Goal: Information Seeking & Learning: Learn about a topic

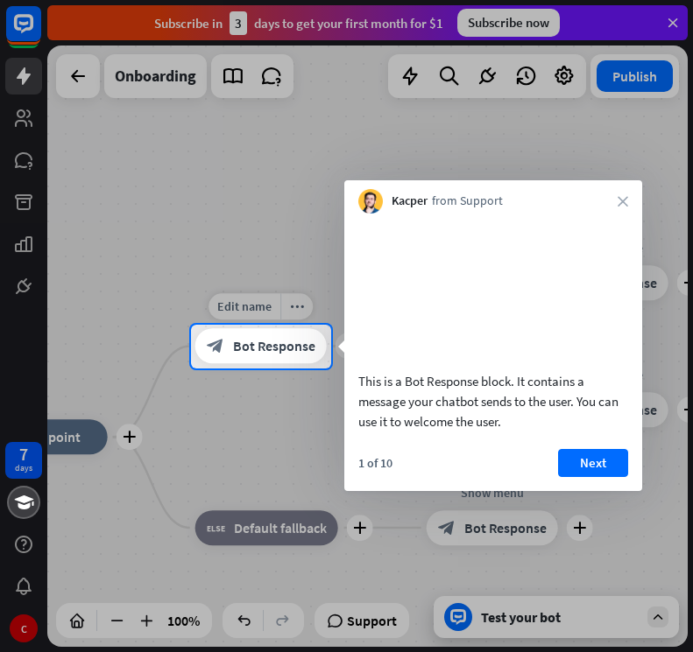
click at [276, 343] on span "Bot Response" at bounding box center [274, 347] width 82 height 18
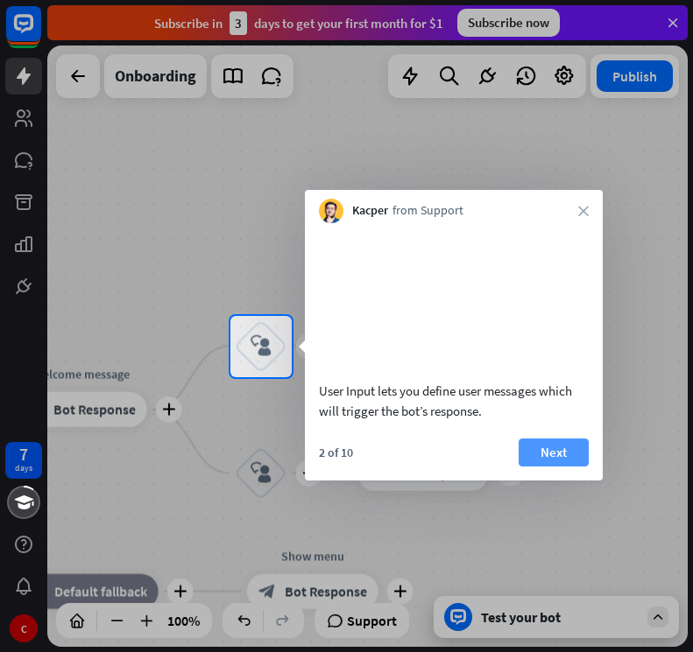
click at [554, 467] on button "Next" at bounding box center [553, 453] width 70 height 28
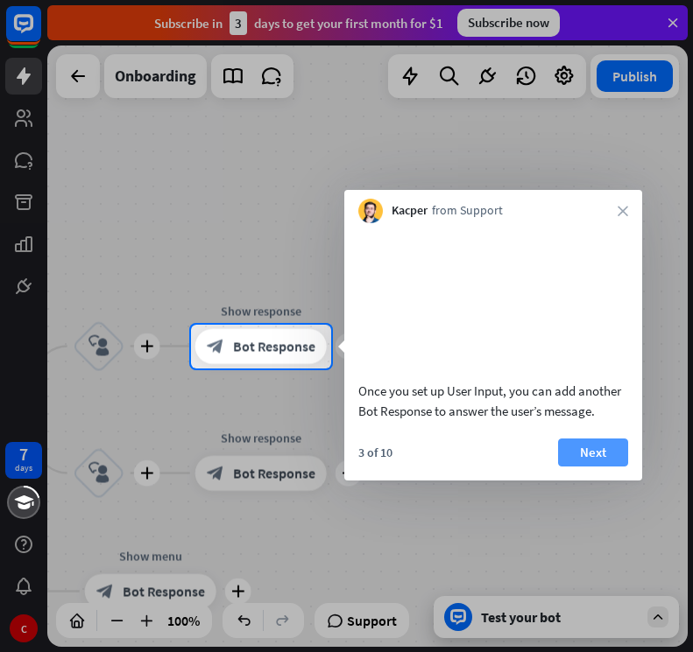
click at [604, 467] on button "Next" at bounding box center [593, 453] width 70 height 28
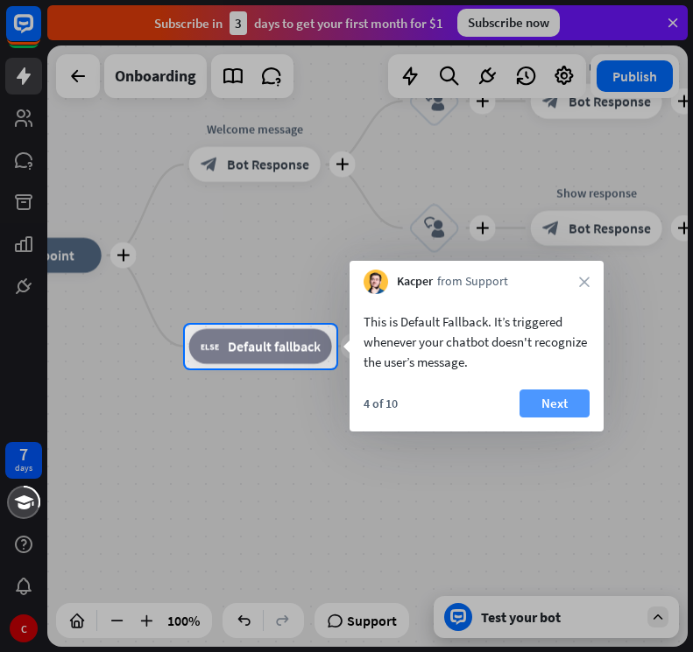
click at [566, 395] on button "Next" at bounding box center [554, 404] width 70 height 28
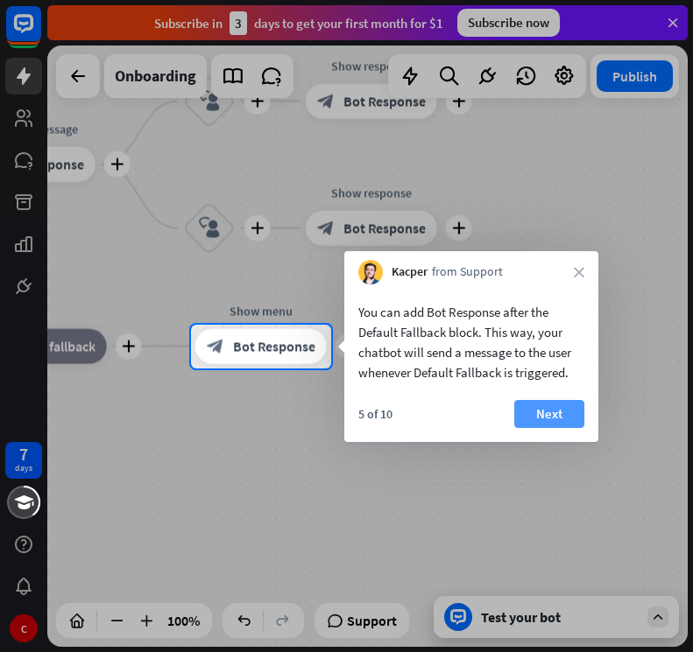
click at [527, 405] on button "Next" at bounding box center [549, 414] width 70 height 28
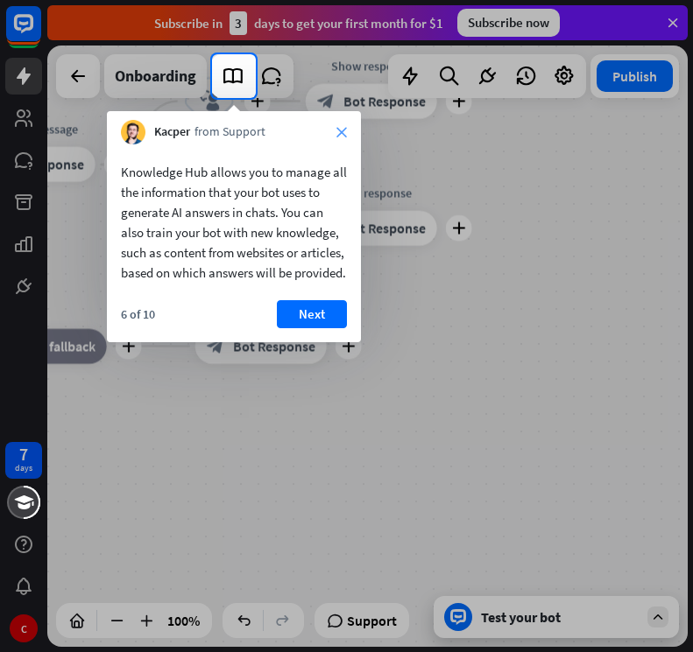
click at [346, 131] on icon "close" at bounding box center [341, 132] width 11 height 11
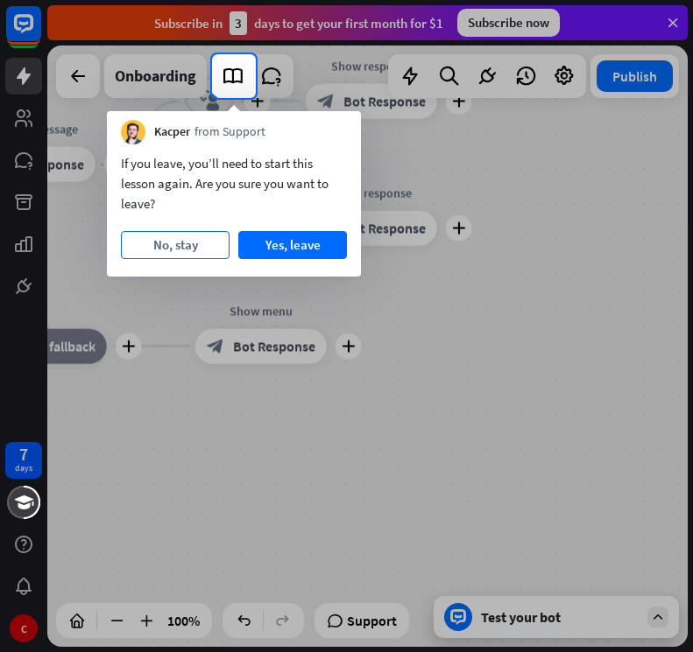
click at [183, 247] on button "No, stay" at bounding box center [175, 245] width 109 height 28
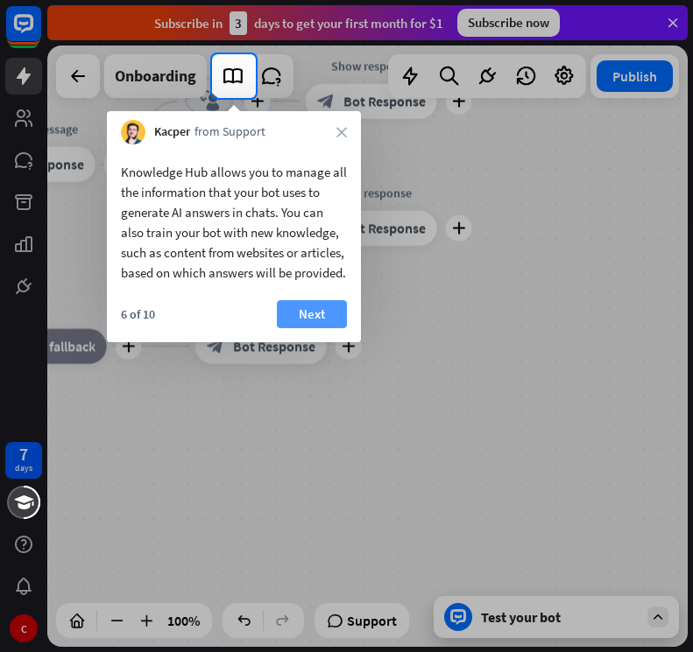
click at [316, 328] on button "Next" at bounding box center [312, 314] width 70 height 28
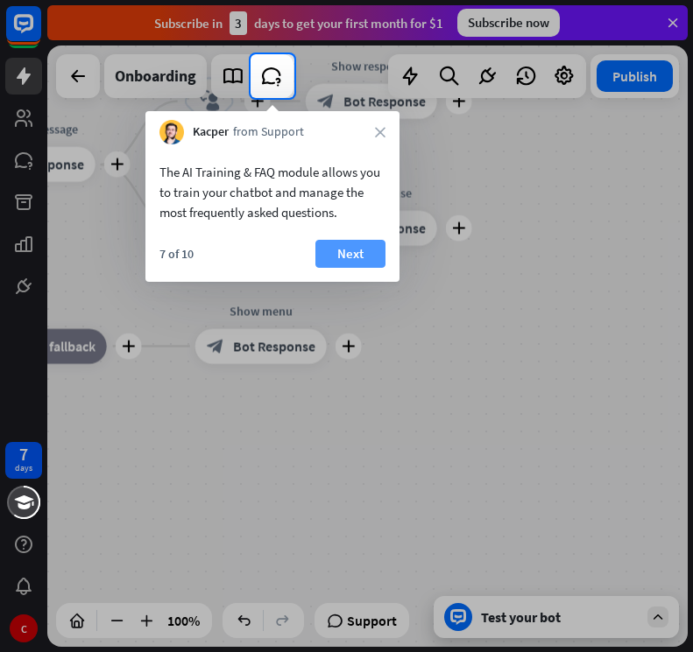
click at [342, 257] on button "Next" at bounding box center [350, 254] width 70 height 28
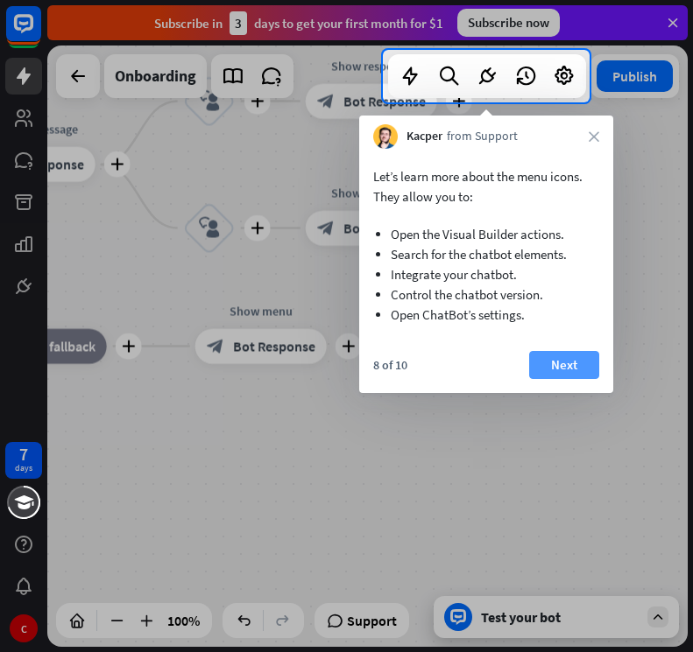
click at [560, 357] on button "Next" at bounding box center [564, 365] width 70 height 28
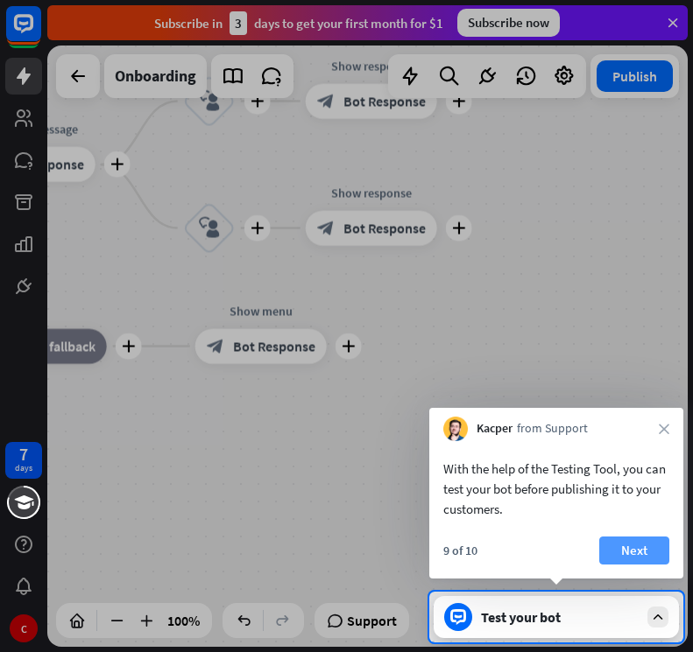
click at [630, 547] on button "Next" at bounding box center [634, 551] width 70 height 28
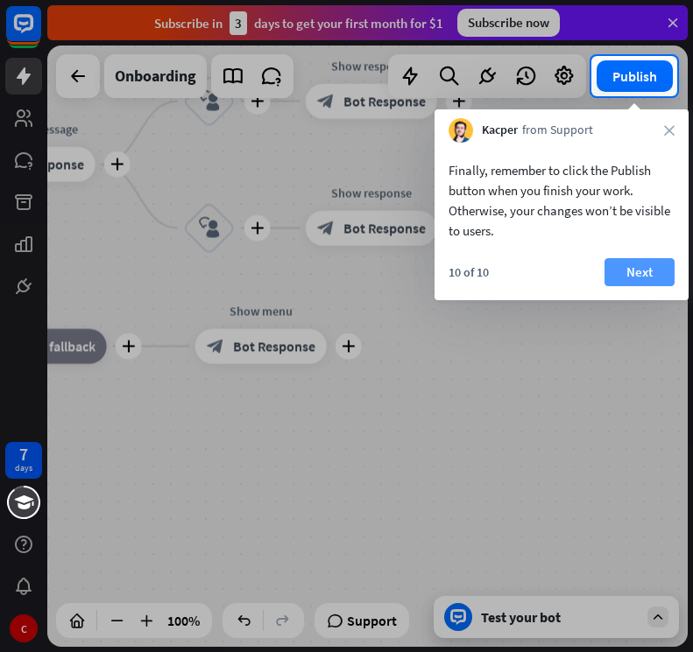
click at [609, 275] on button "Next" at bounding box center [639, 272] width 70 height 28
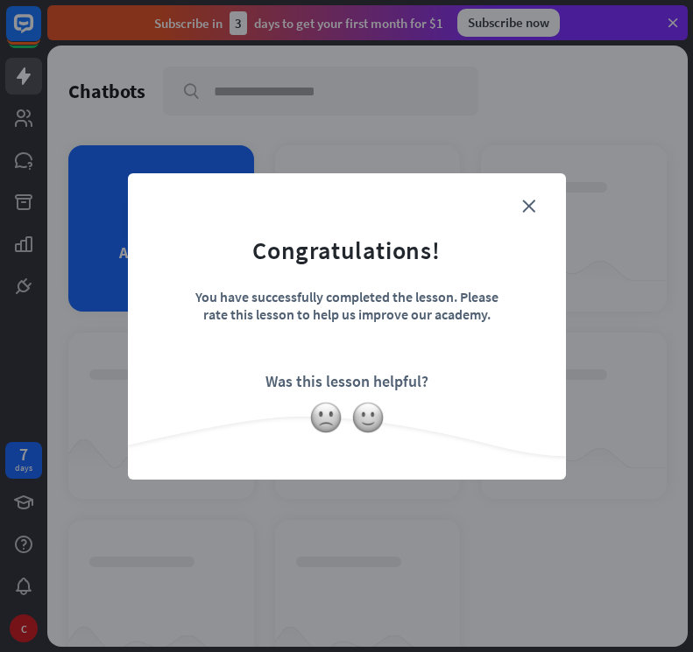
click at [514, 206] on form "Congratulations! You have successfully completed the lesson. Please rate this l…" at bounding box center [347, 299] width 394 height 209
click at [369, 419] on img at bounding box center [367, 417] width 33 height 33
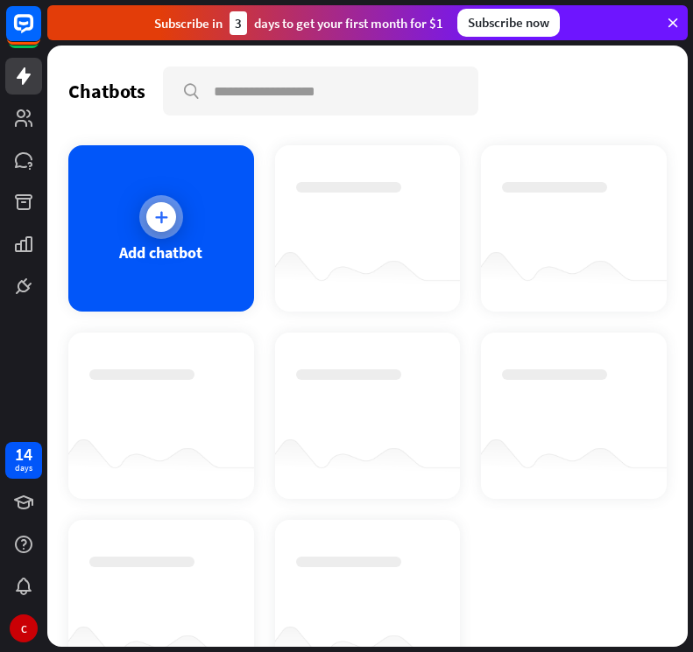
click at [143, 208] on div at bounding box center [161, 217] width 44 height 44
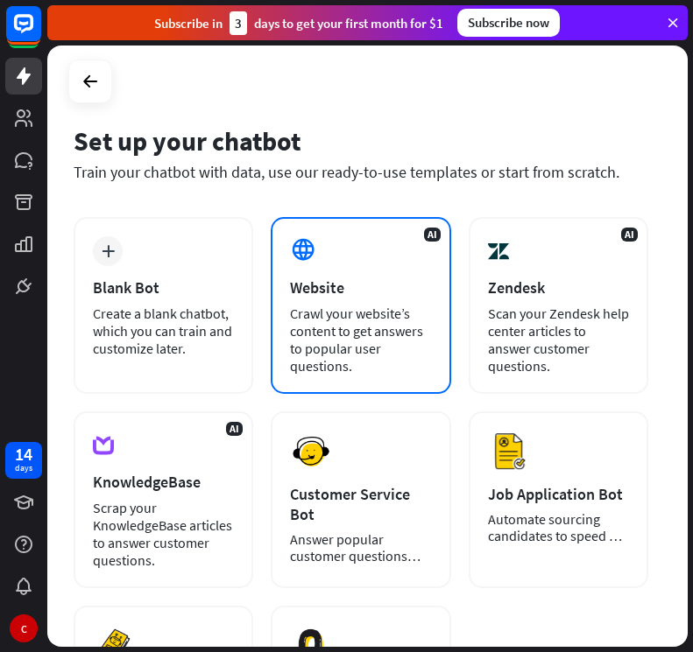
click at [320, 337] on div "Crawl your website’s content to get answers to popular user questions." at bounding box center [360, 340] width 141 height 70
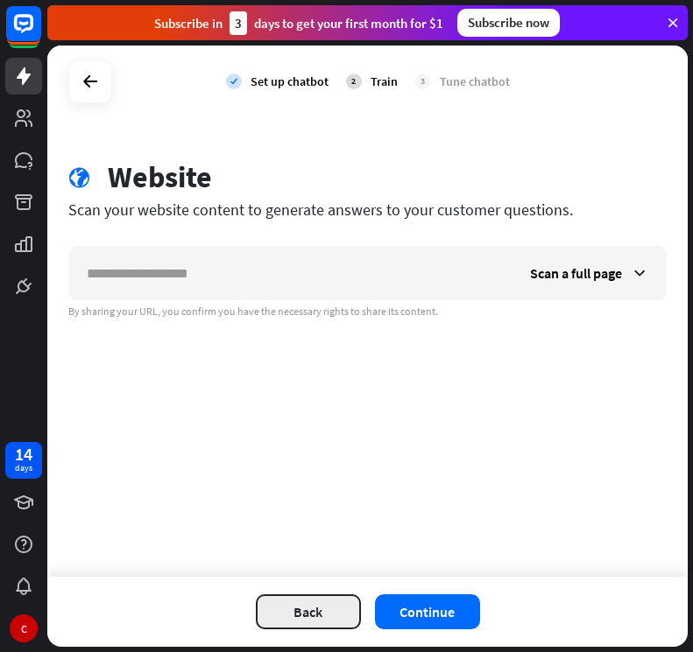
click at [294, 604] on button "Back" at bounding box center [308, 612] width 105 height 35
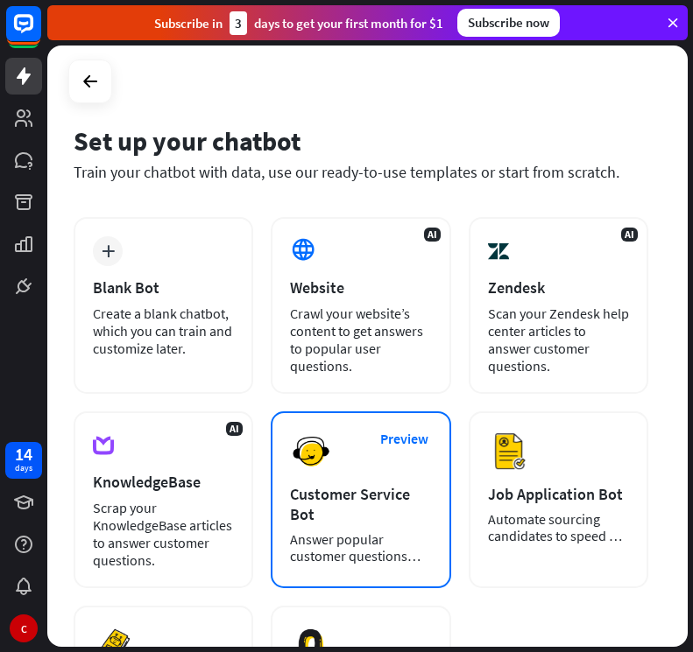
click at [319, 458] on img at bounding box center [311, 452] width 42 height 42
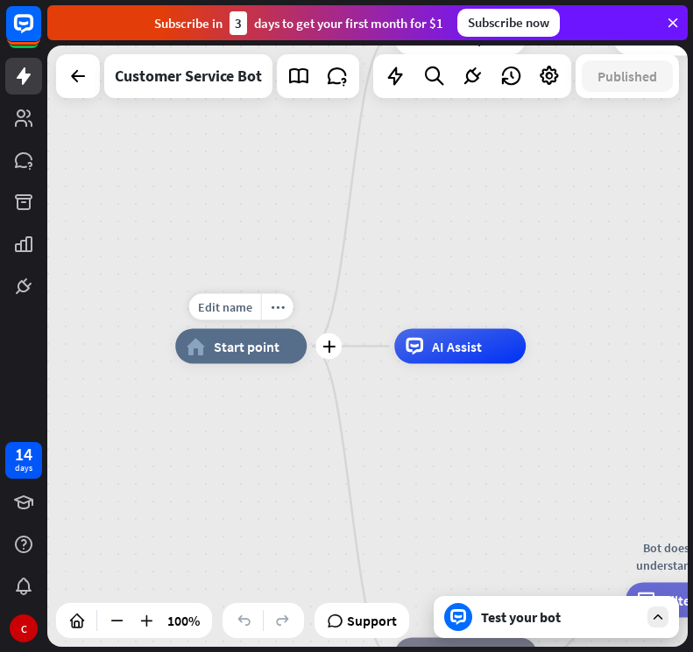
click at [220, 357] on div "home_2 Start point" at bounding box center [240, 346] width 131 height 35
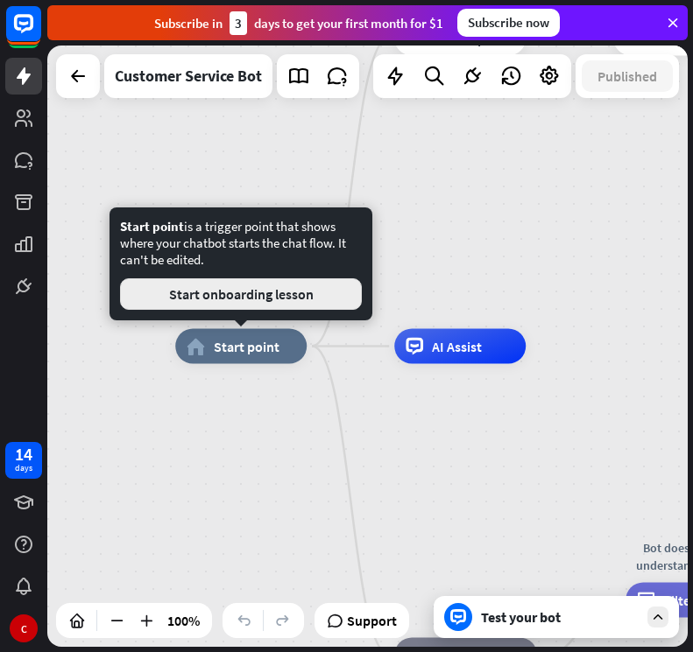
click at [252, 298] on button "Start onboarding lesson" at bounding box center [241, 294] width 242 height 32
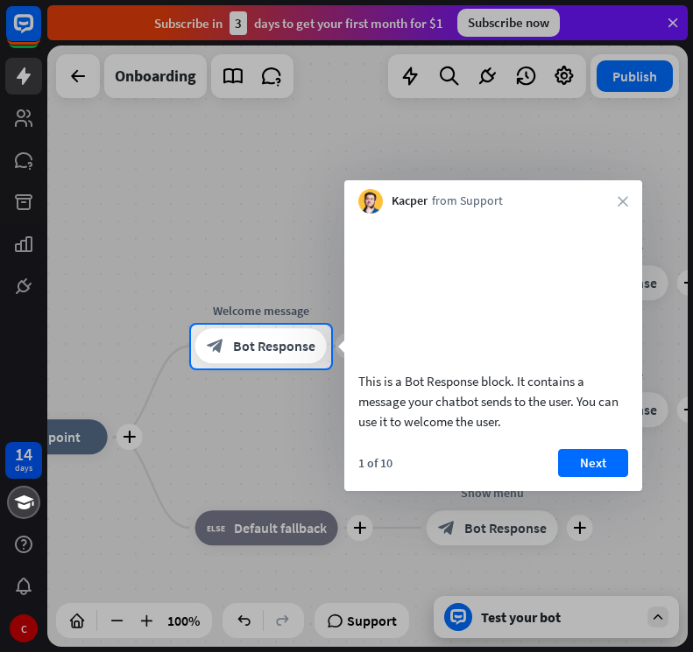
click at [11, 152] on div at bounding box center [346, 162] width 693 height 325
click at [25, 162] on div at bounding box center [346, 162] width 693 height 325
click at [36, 217] on div at bounding box center [346, 162] width 693 height 325
click at [28, 249] on div at bounding box center [346, 162] width 693 height 325
click at [21, 101] on div at bounding box center [346, 162] width 693 height 325
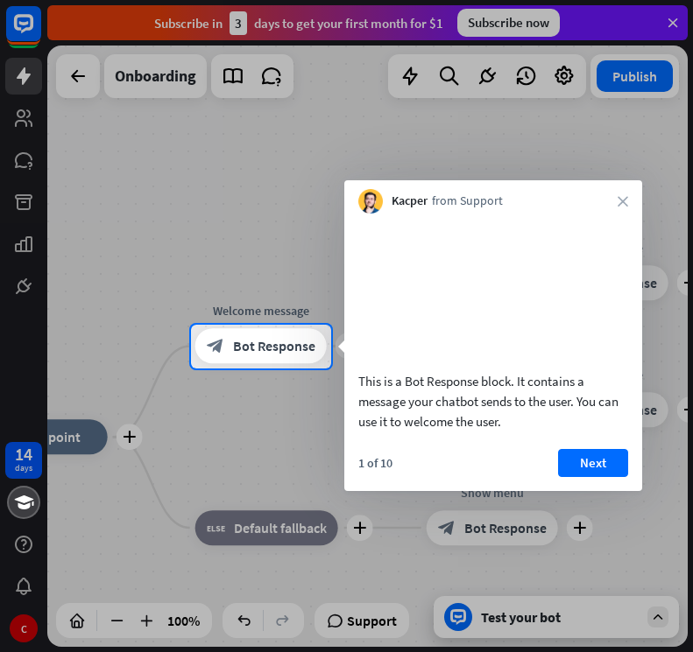
drag, startPoint x: 19, startPoint y: 100, endPoint x: 27, endPoint y: 48, distance: 52.3
click at [19, 85] on div at bounding box center [346, 162] width 693 height 325
click at [27, 48] on div at bounding box center [346, 162] width 693 height 325
click at [27, 16] on div at bounding box center [346, 162] width 693 height 325
click at [18, 584] on div at bounding box center [346, 511] width 693 height 285
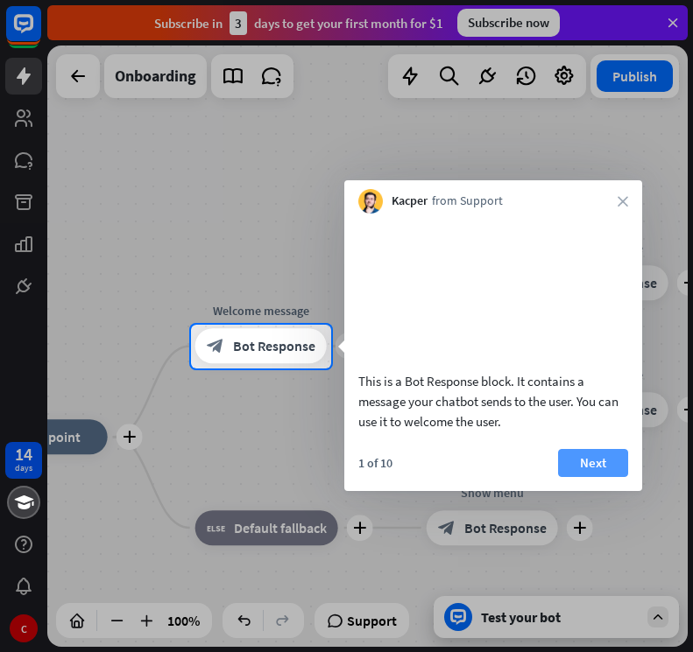
click at [600, 477] on button "Next" at bounding box center [593, 463] width 70 height 28
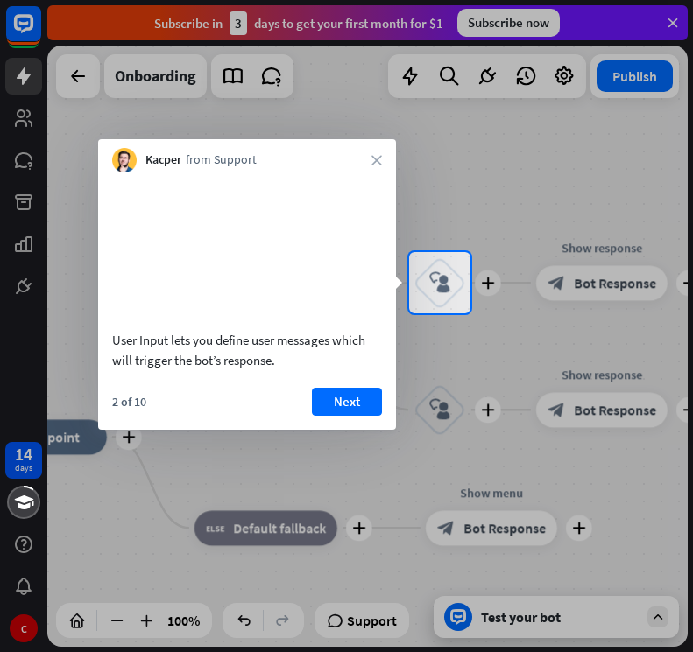
click at [600, 489] on div at bounding box center [346, 482] width 693 height 339
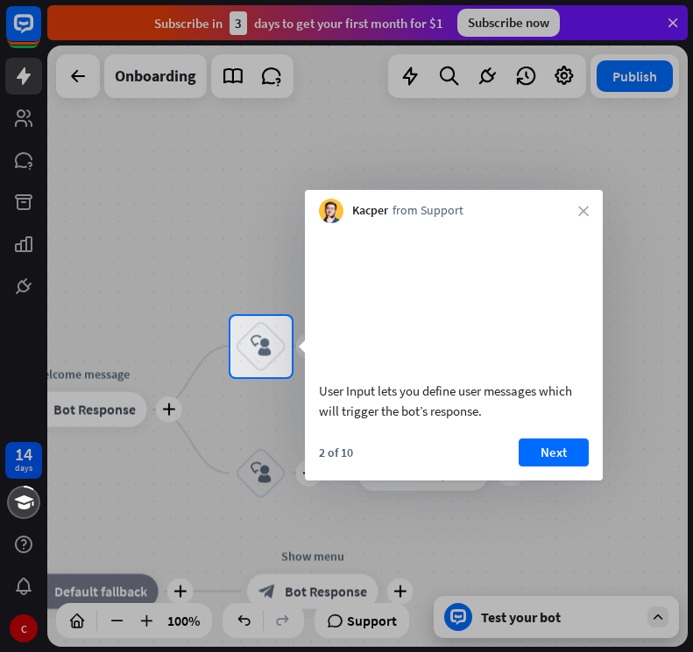
click at [561, 467] on button "Next" at bounding box center [553, 453] width 70 height 28
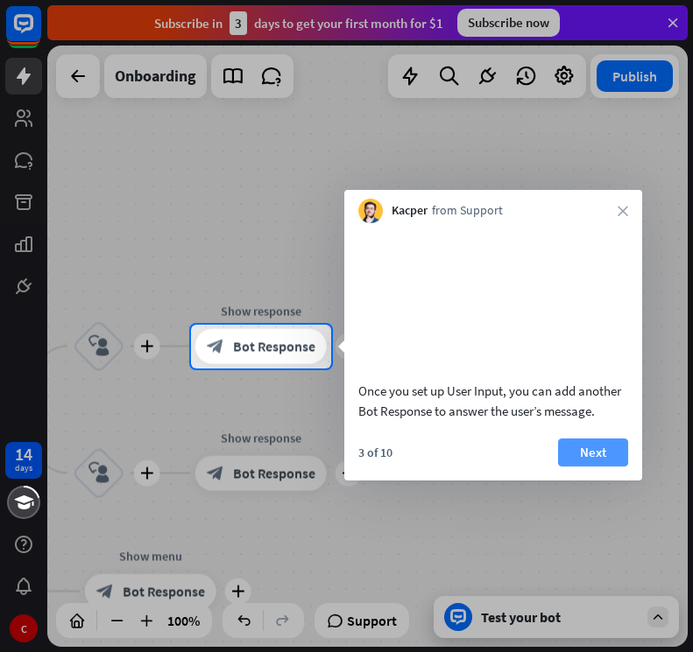
click at [601, 463] on button "Next" at bounding box center [593, 453] width 70 height 28
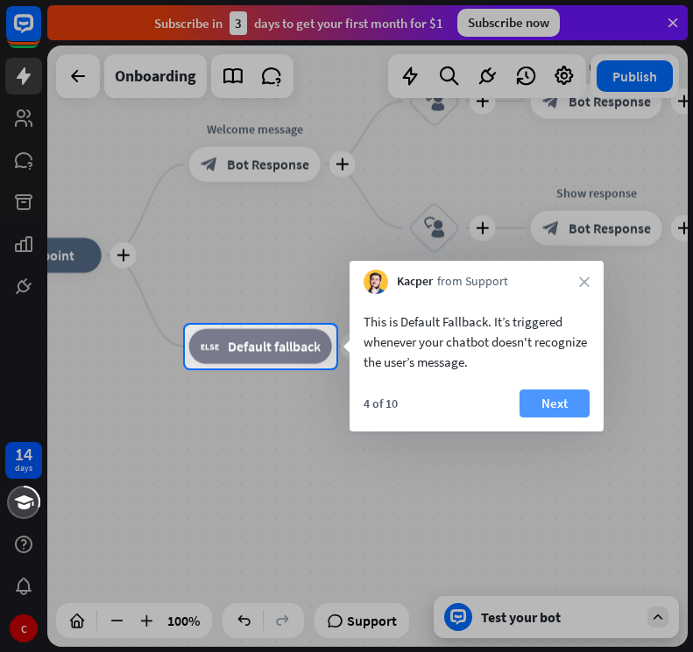
click at [560, 400] on button "Next" at bounding box center [554, 404] width 70 height 28
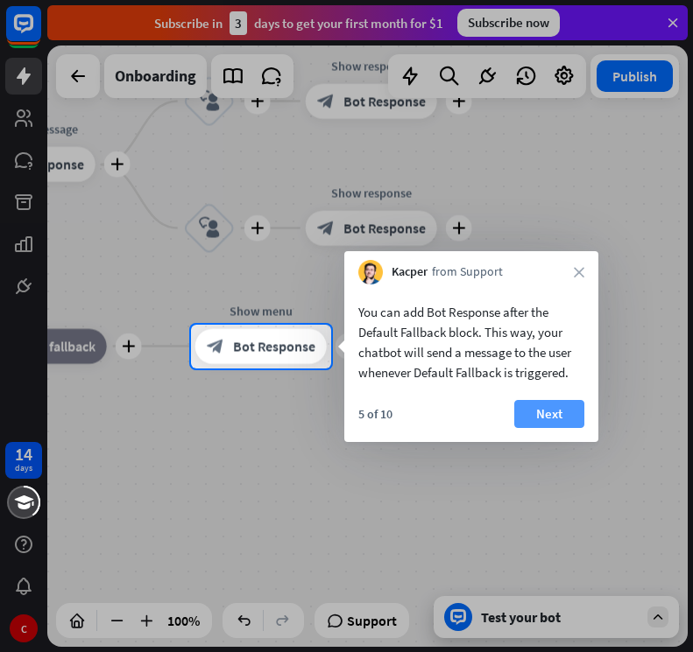
click at [551, 416] on button "Next" at bounding box center [549, 414] width 70 height 28
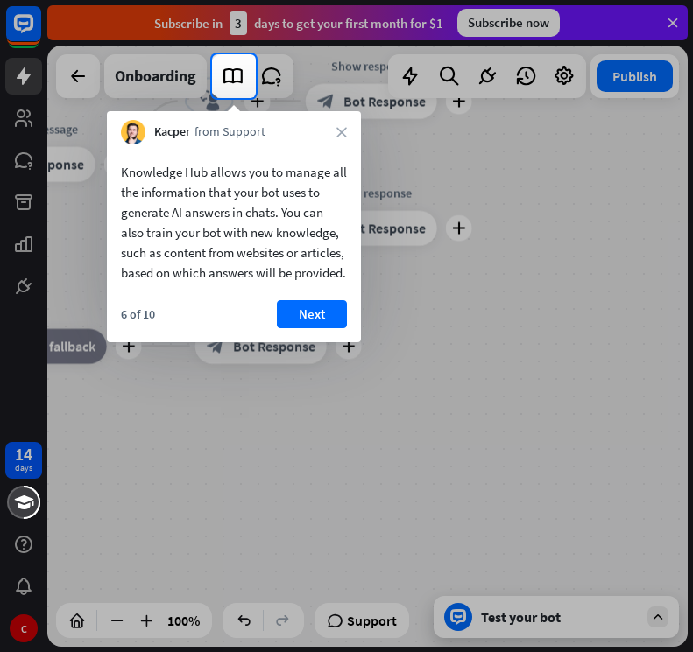
click at [316, 320] on div "Knowledge Hub allows you to manage all the information that your bot uses to ge…" at bounding box center [234, 243] width 254 height 198
click at [312, 327] on button "Next" at bounding box center [312, 314] width 70 height 28
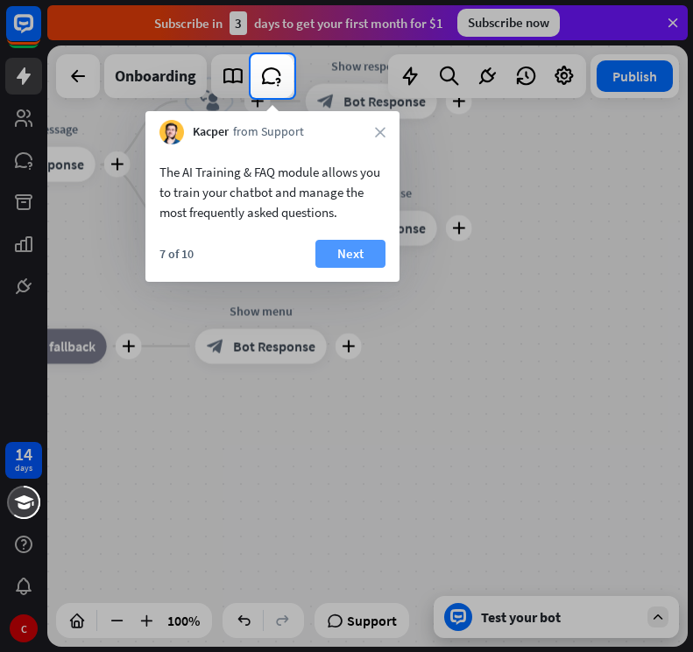
click at [355, 263] on button "Next" at bounding box center [350, 254] width 70 height 28
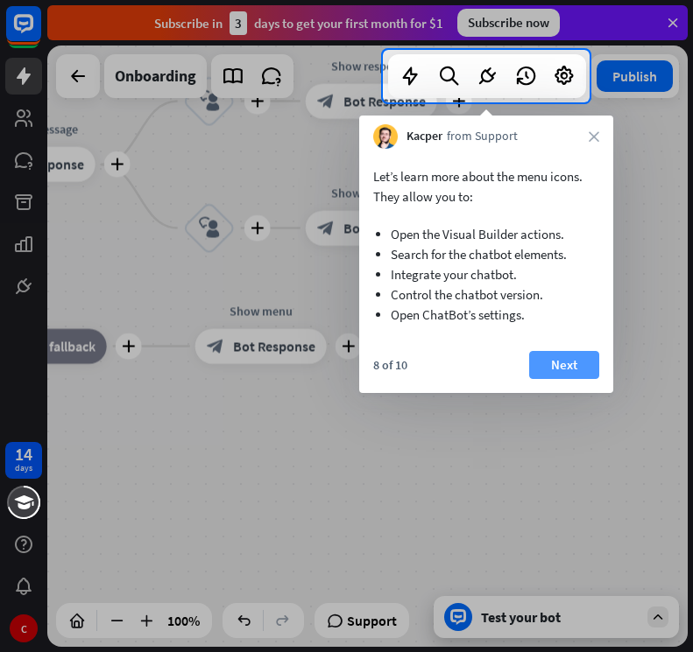
click at [532, 370] on button "Next" at bounding box center [564, 365] width 70 height 28
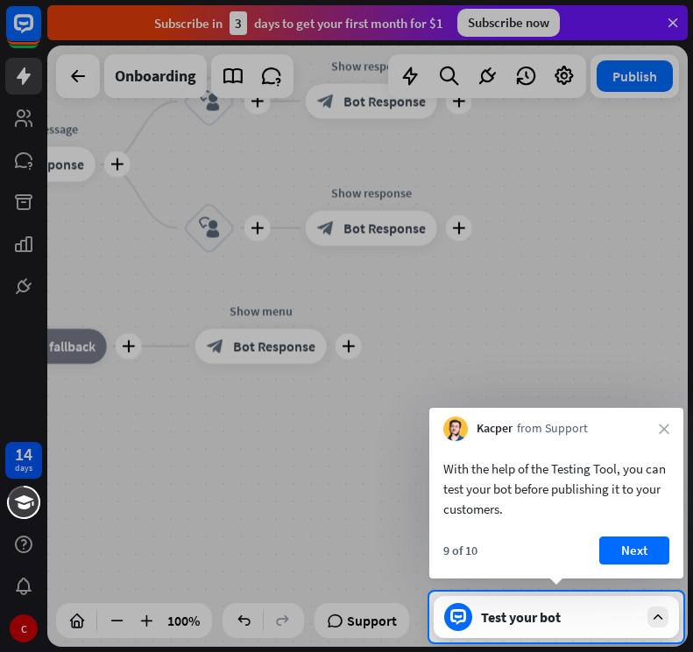
click at [609, 522] on div "With the help of the Testing Tool, you can test your bot before publishing it t…" at bounding box center [556, 484] width 254 height 87
click at [617, 535] on div "With the help of the Testing Tool, you can test your bot before publishing it t…" at bounding box center [556, 509] width 254 height 137
click at [611, 546] on button "Next" at bounding box center [634, 551] width 70 height 28
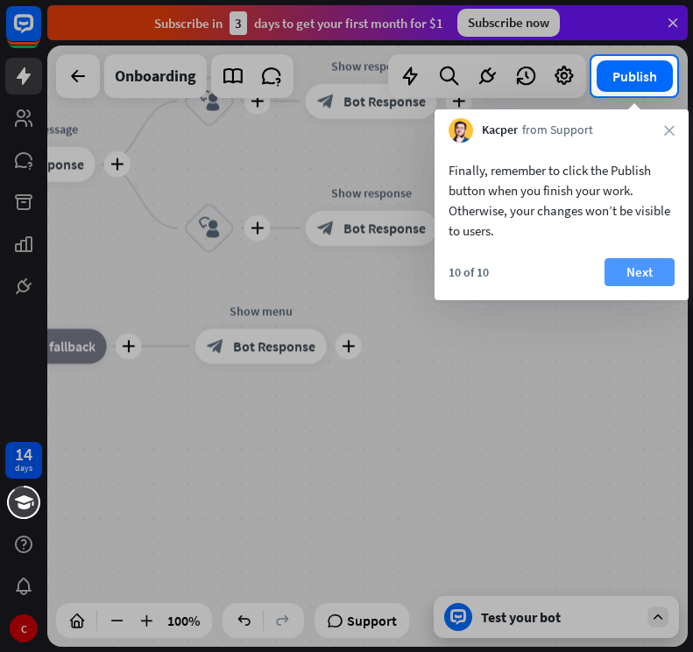
click at [614, 262] on button "Next" at bounding box center [639, 272] width 70 height 28
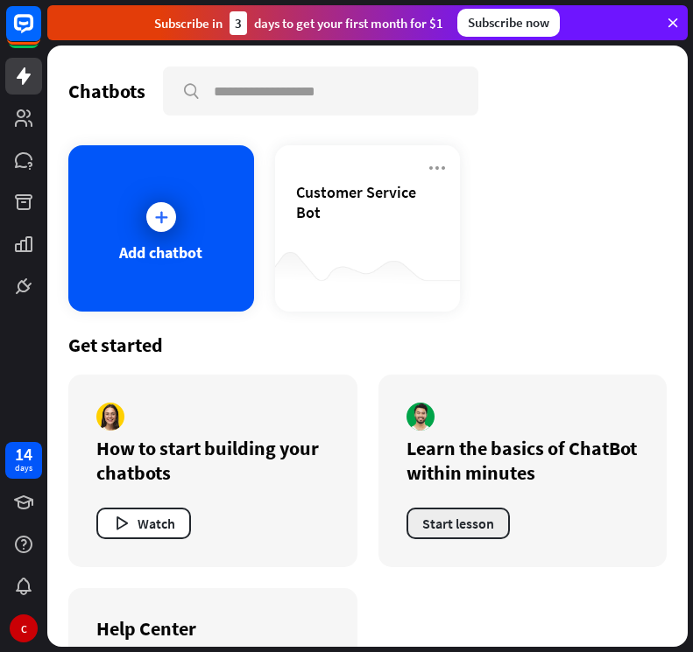
click at [461, 522] on button "Start lesson" at bounding box center [457, 524] width 103 height 32
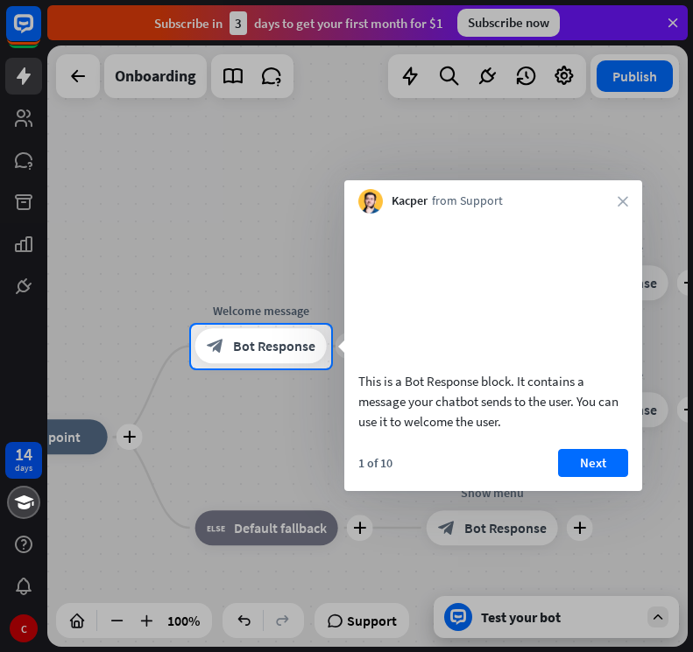
click at [630, 203] on div "Kacper from Support close" at bounding box center [493, 196] width 298 height 33
click at [621, 197] on icon "close" at bounding box center [622, 201] width 11 height 11
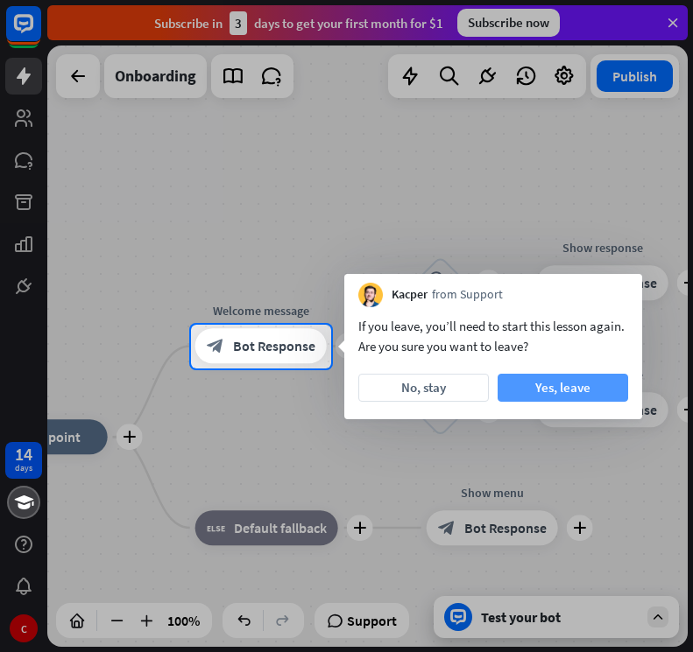
click at [543, 380] on button "Yes, leave" at bounding box center [562, 388] width 130 height 28
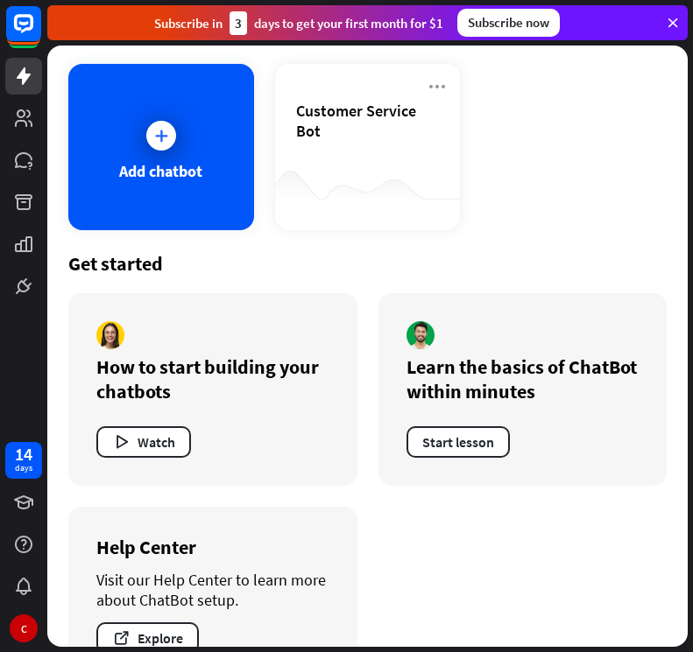
scroll to position [137, 0]
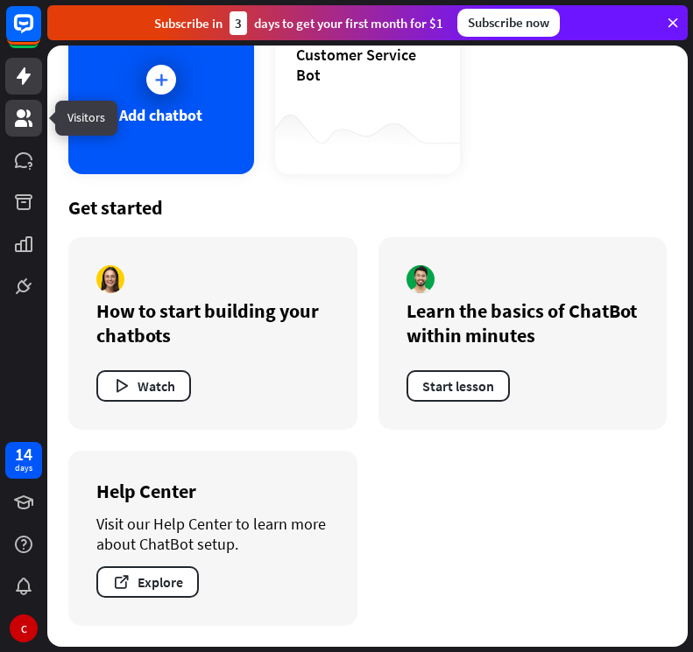
click at [32, 123] on icon at bounding box center [23, 118] width 21 height 21
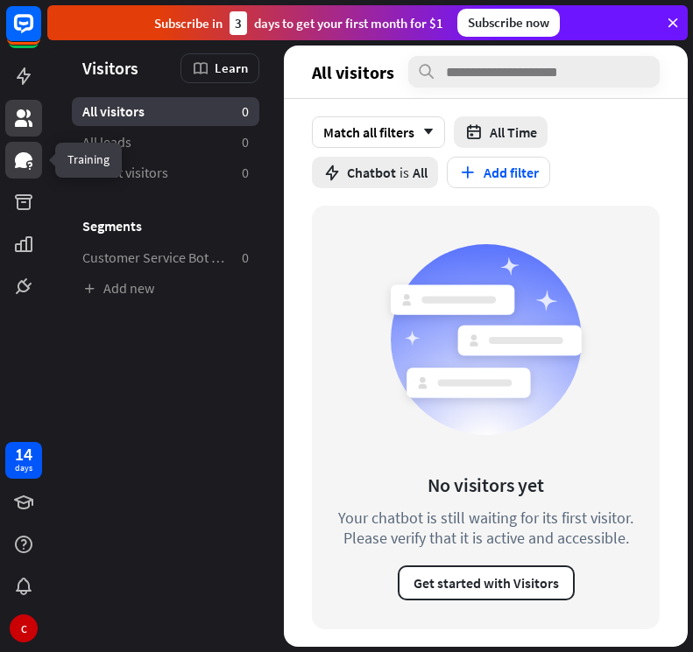
click at [32, 155] on icon at bounding box center [23, 160] width 21 height 21
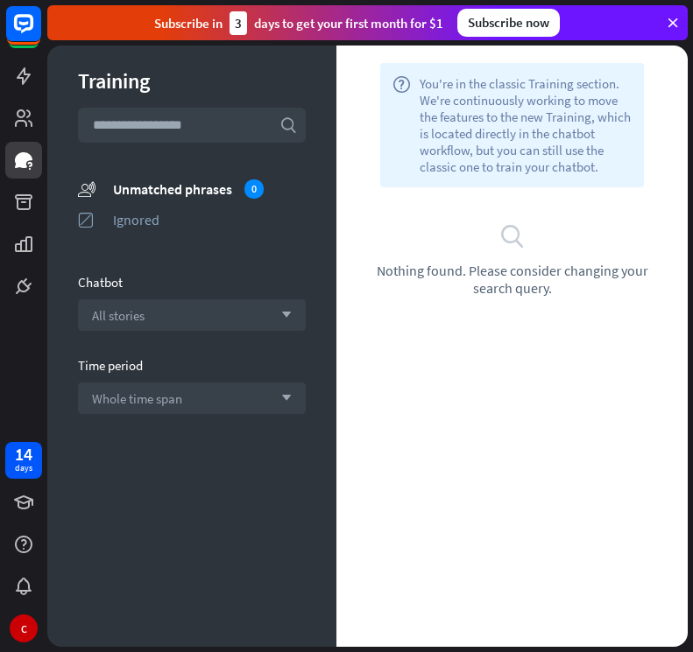
click at [146, 116] on input "text" at bounding box center [192, 125] width 228 height 35
type input "*"
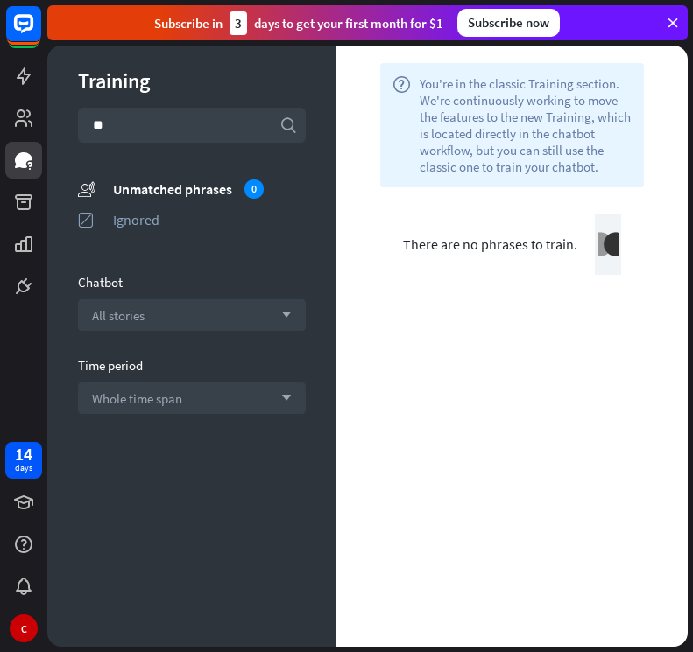
type input "*"
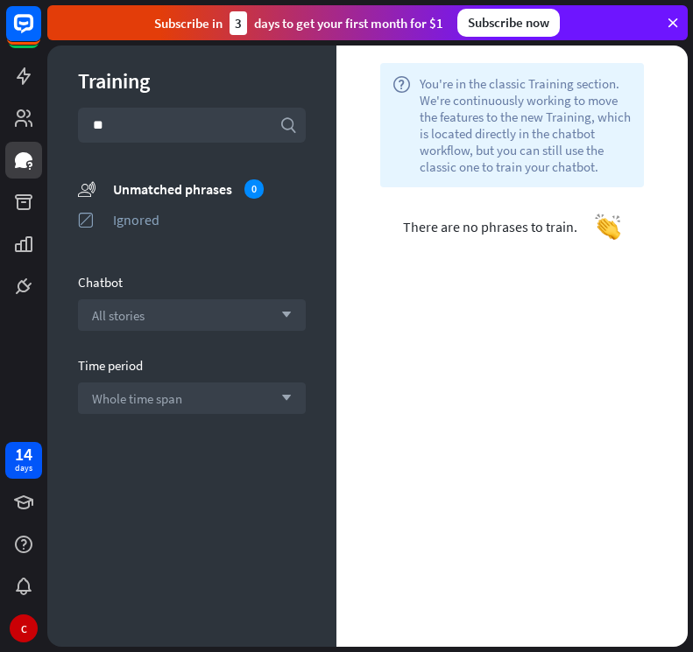
type input "*"
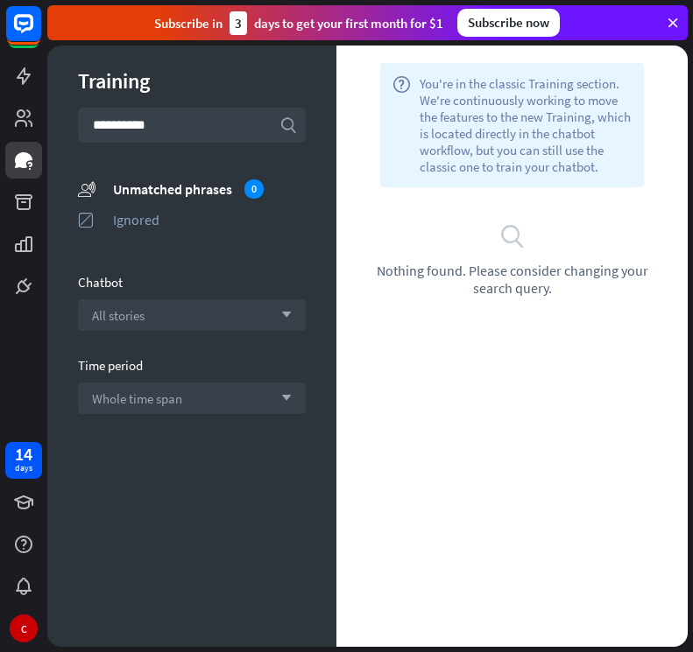
type input "**********"
